Goal: Browse casually

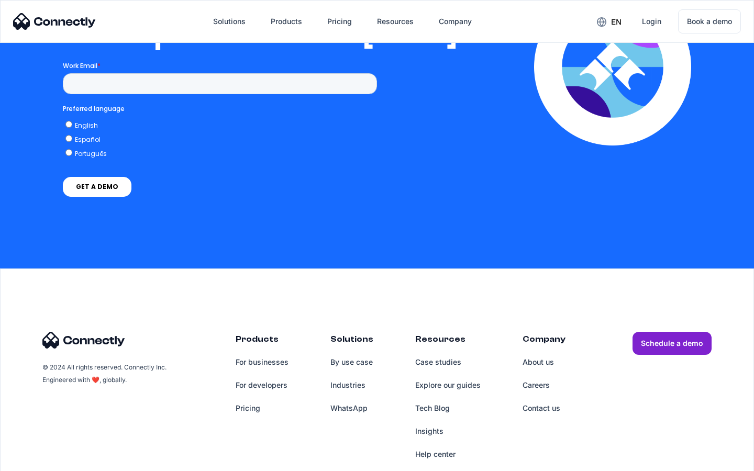
scroll to position [2130, 0]
